Goal: Find specific page/section: Find specific page/section

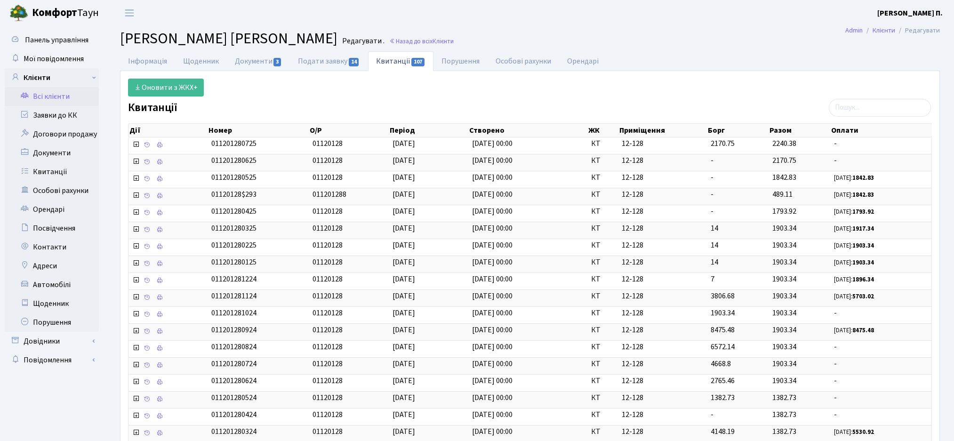
select select "25"
click at [54, 99] on link "Всі клієнти" at bounding box center [52, 96] width 94 height 19
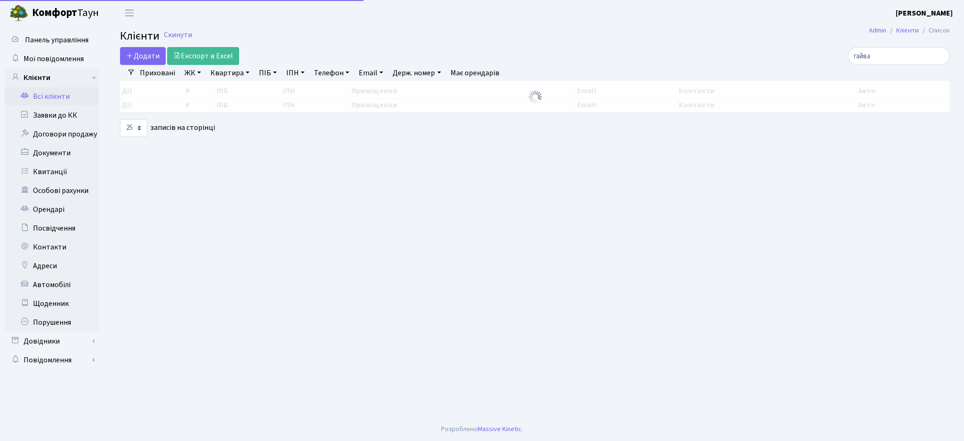
select select "25"
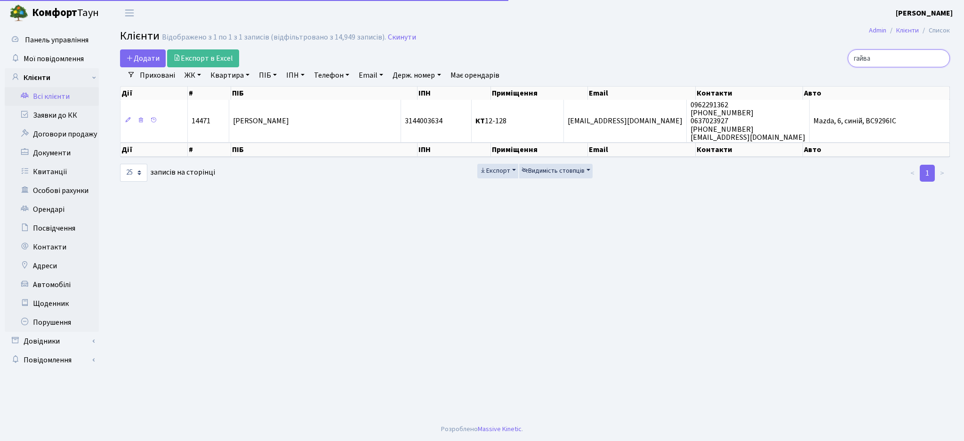
drag, startPoint x: 891, startPoint y: 60, endPoint x: 786, endPoint y: 55, distance: 105.1
click at [786, 55] on div "гайва" at bounding box center [815, 58] width 267 height 18
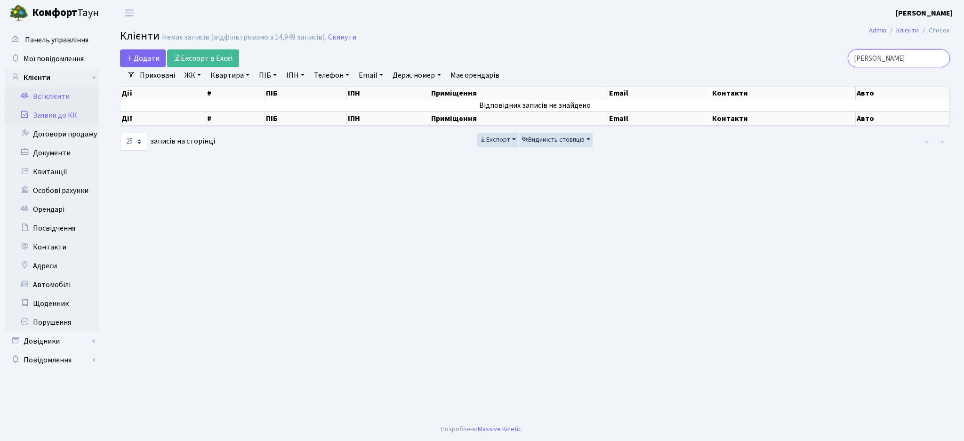
type input "олєж"
click at [54, 116] on link "Заявки до КК" at bounding box center [52, 115] width 94 height 19
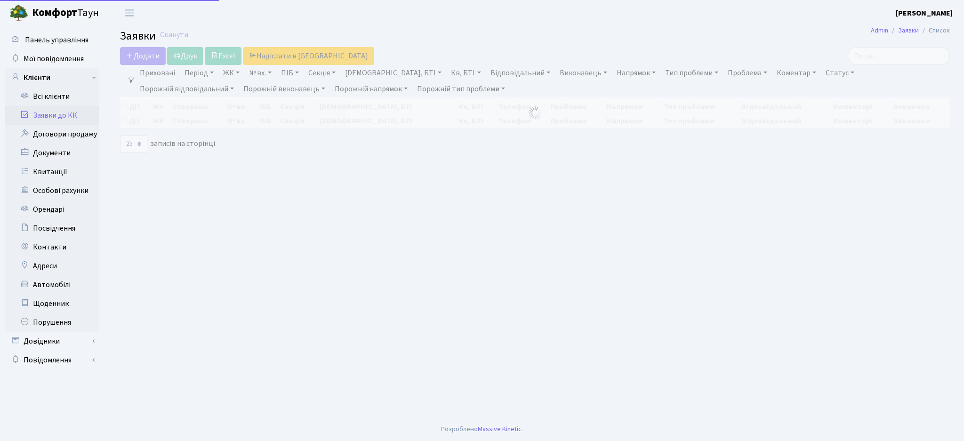
select select "25"
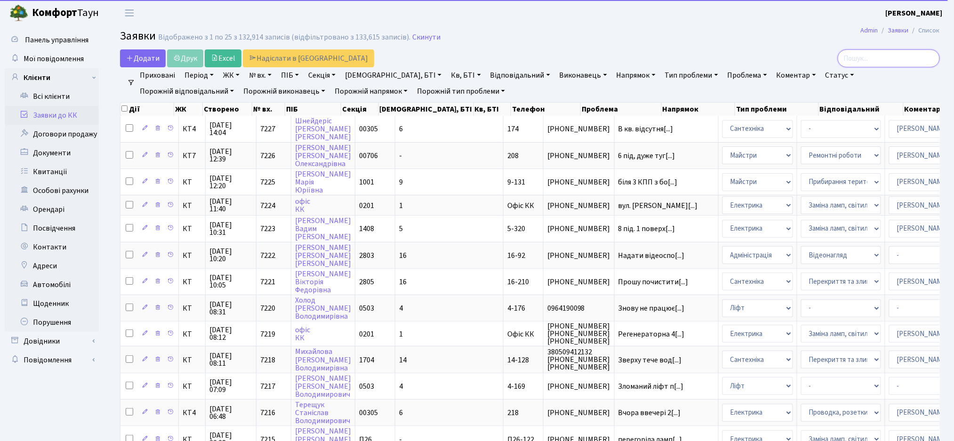
click at [886, 64] on input "search" at bounding box center [889, 58] width 102 height 18
type input "олеж"
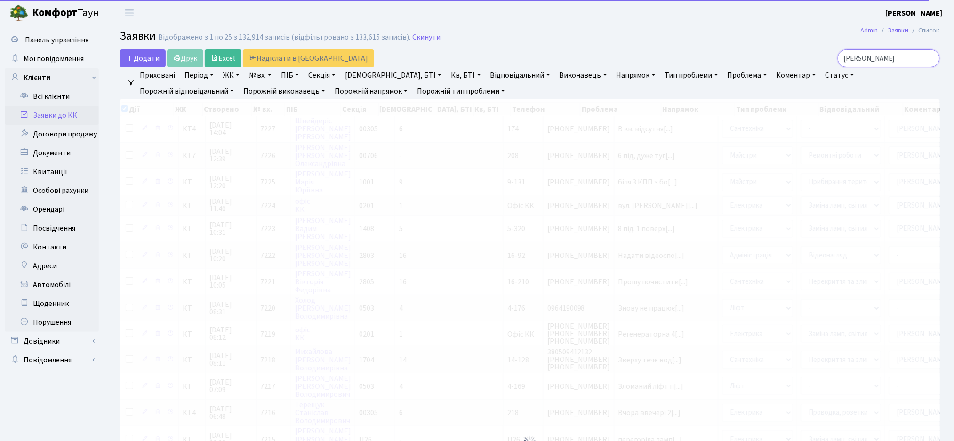
checkbox input "true"
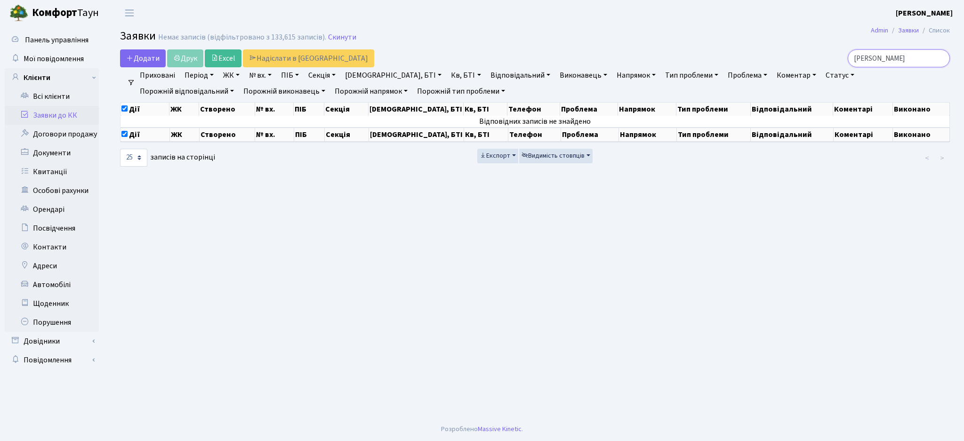
type input "олеж"
click at [906, 58] on input "олеж" at bounding box center [898, 58] width 102 height 18
click at [81, 351] on link "Довідники" at bounding box center [52, 341] width 94 height 19
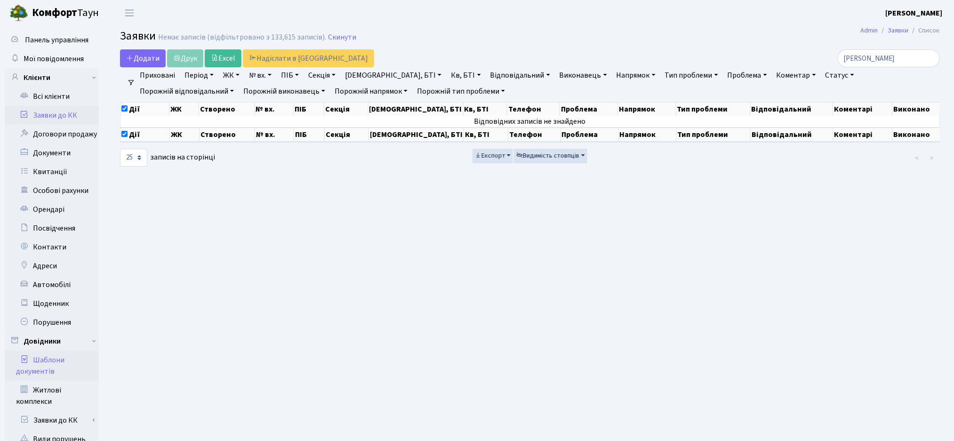
click at [61, 379] on link "Шаблони документів" at bounding box center [52, 366] width 94 height 30
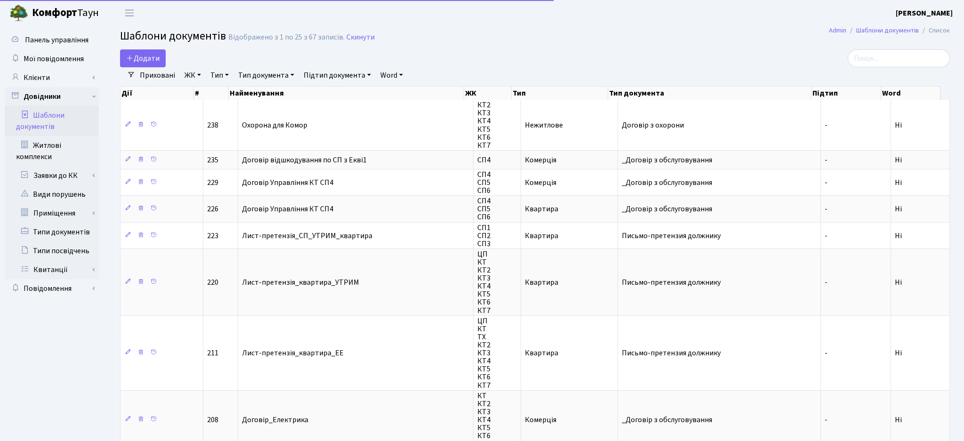
select select "25"
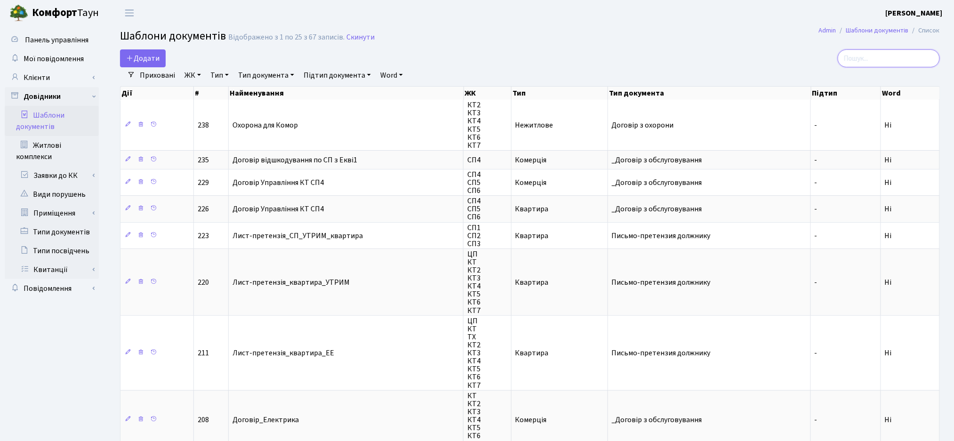
click at [877, 64] on input "search" at bounding box center [889, 58] width 102 height 18
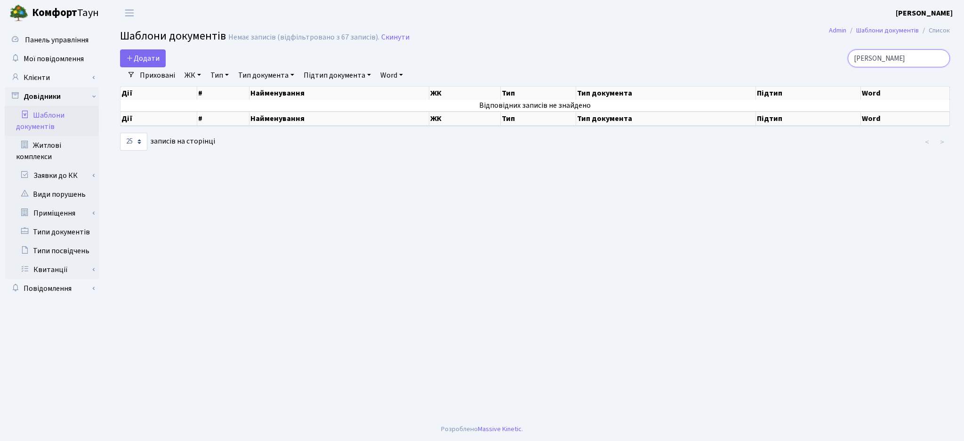
click at [887, 60] on input "олеж" at bounding box center [898, 58] width 102 height 18
type input "олеш"
click at [95, 100] on link "Довідники" at bounding box center [52, 96] width 94 height 19
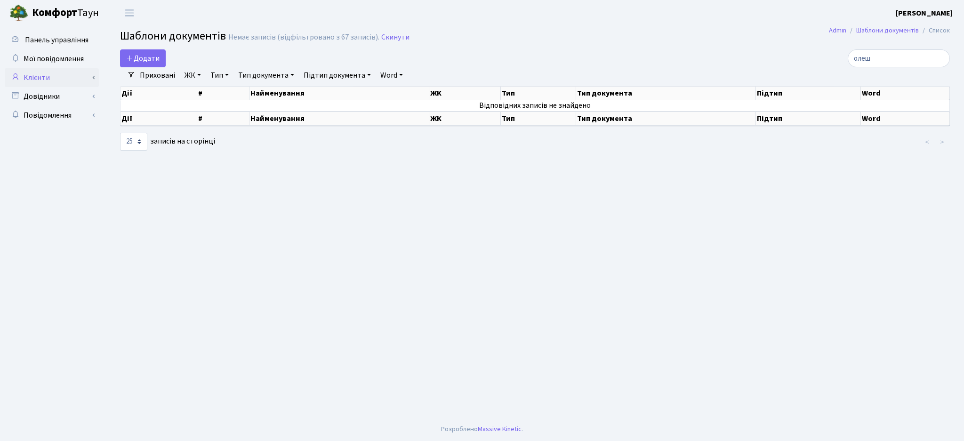
click at [95, 78] on link "Клієнти" at bounding box center [52, 77] width 94 height 19
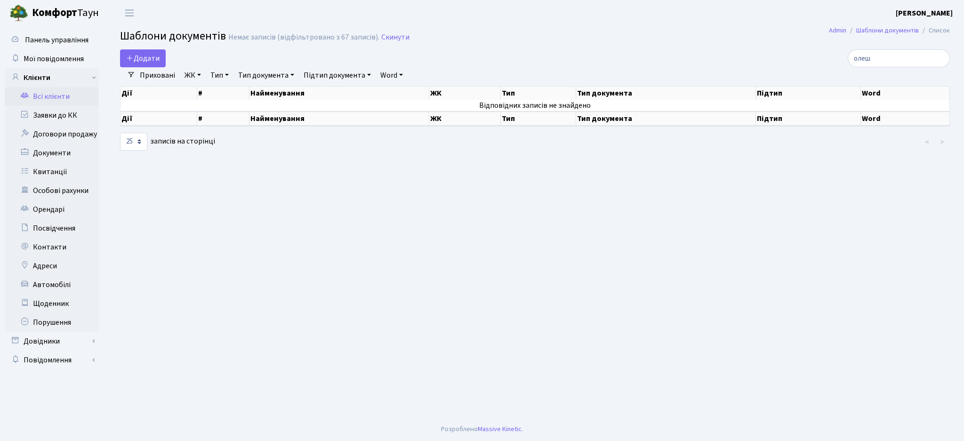
click at [53, 100] on link "Всі клієнти" at bounding box center [52, 96] width 94 height 19
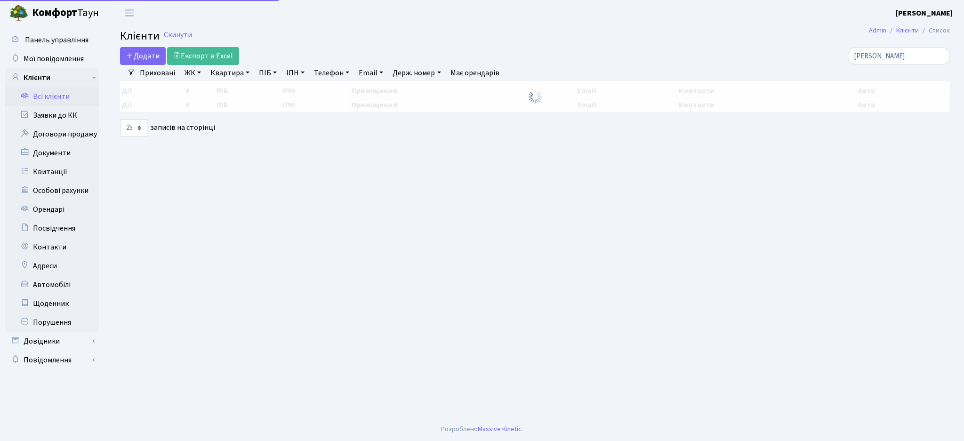
select select "25"
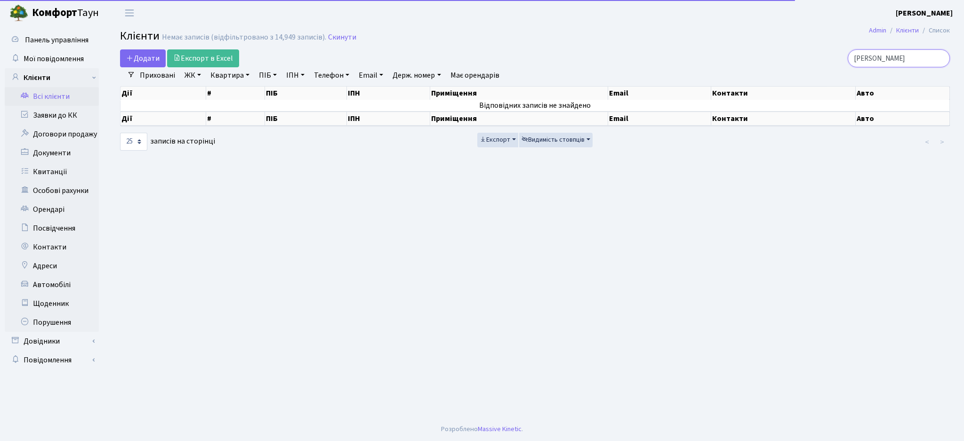
drag, startPoint x: 891, startPoint y: 62, endPoint x: 811, endPoint y: 63, distance: 79.5
click at [811, 63] on div "[PERSON_NAME]" at bounding box center [815, 58] width 267 height 18
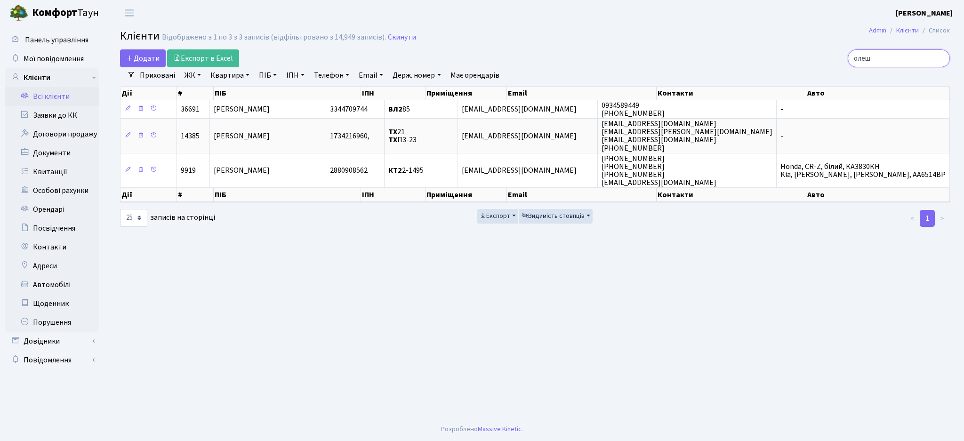
type input "олеш"
